Goal: Find contact information: Find contact information

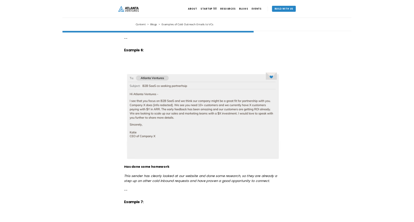
scroll to position [1799, 0]
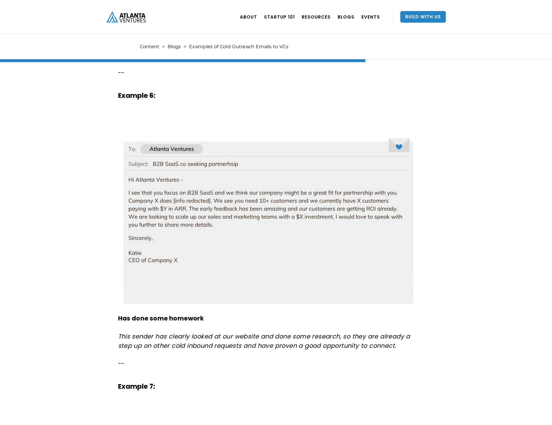
click at [336, 217] on img at bounding box center [268, 223] width 300 height 175
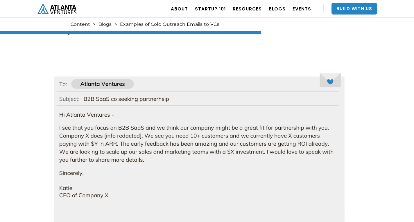
scroll to position [1823, 0]
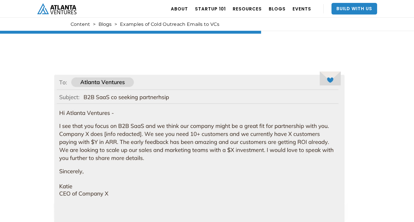
click at [73, 172] on img at bounding box center [199, 156] width 300 height 175
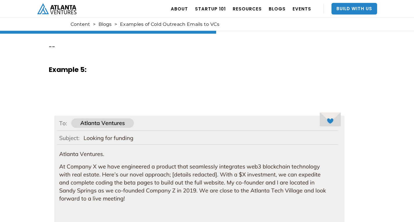
scroll to position [1491, 0]
click at [57, 5] on img "home" at bounding box center [56, 8] width 39 height 11
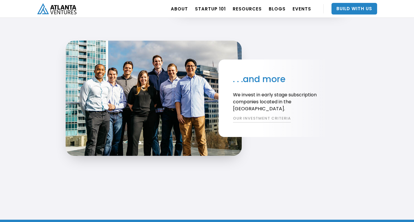
scroll to position [1128, 0]
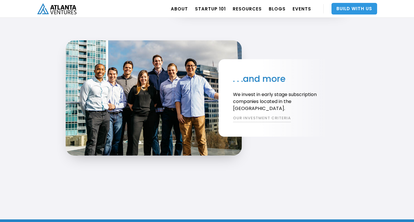
click at [351, 10] on link "Build With Us" at bounding box center [354, 9] width 46 height 12
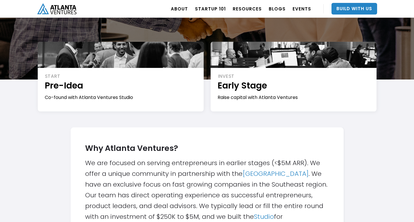
scroll to position [90, 0]
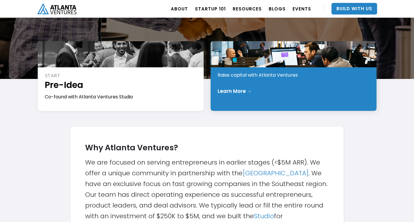
click at [291, 87] on div "INVEST Early Stage Raise capital with Atlanta Ventures Learn More →" at bounding box center [293, 76] width 166 height 70
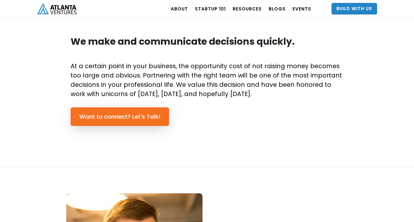
scroll to position [407, 0]
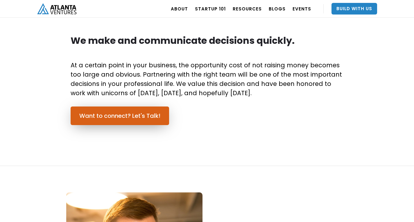
click at [116, 118] on link "Want to connect? Let's Talk!" at bounding box center [120, 115] width 98 height 19
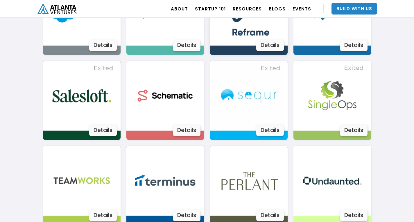
scroll to position [959, 0]
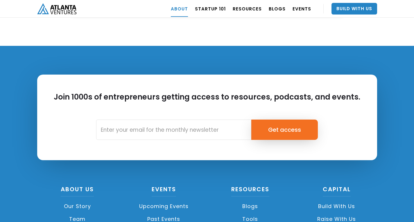
scroll to position [2525, 0]
